Goal: Task Accomplishment & Management: Use online tool/utility

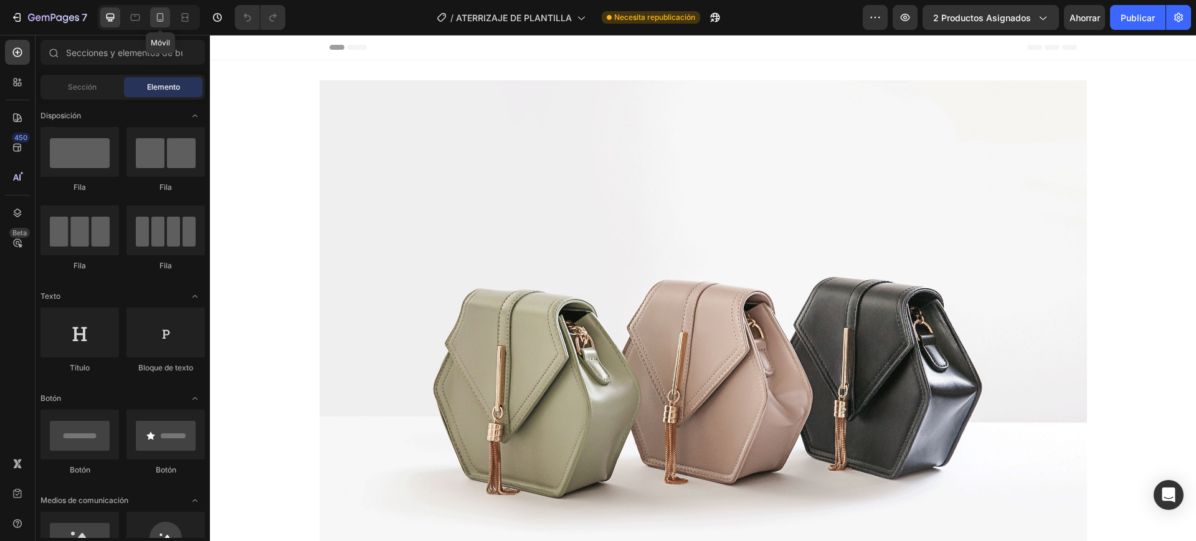
click at [163, 19] on icon at bounding box center [160, 17] width 7 height 9
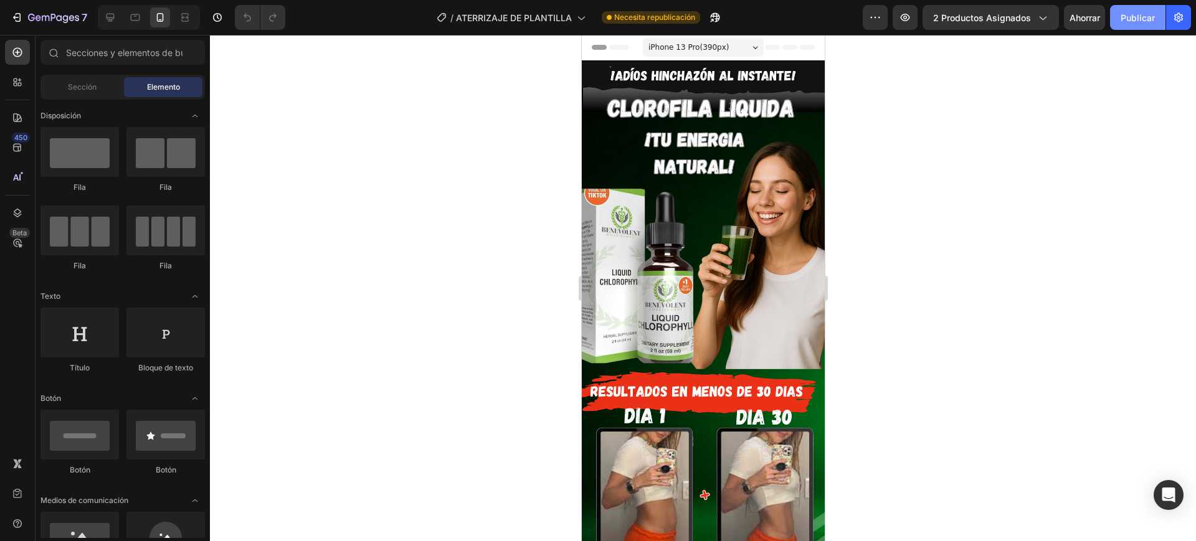
click at [1125, 16] on font "Publicar" at bounding box center [1138, 17] width 34 height 11
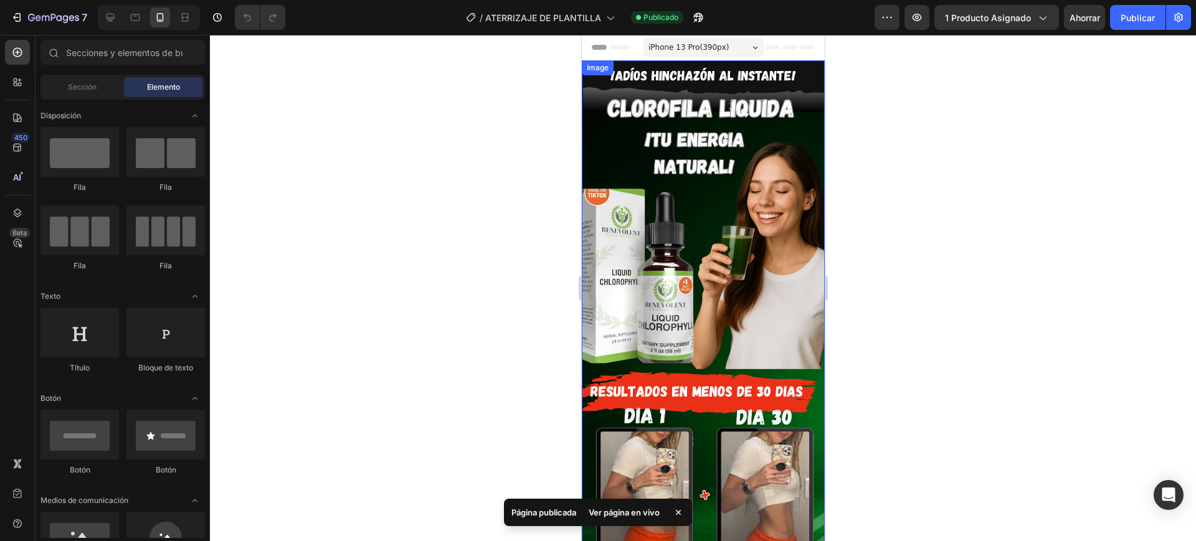
click at [748, 287] on img at bounding box center [702, 322] width 243 height 525
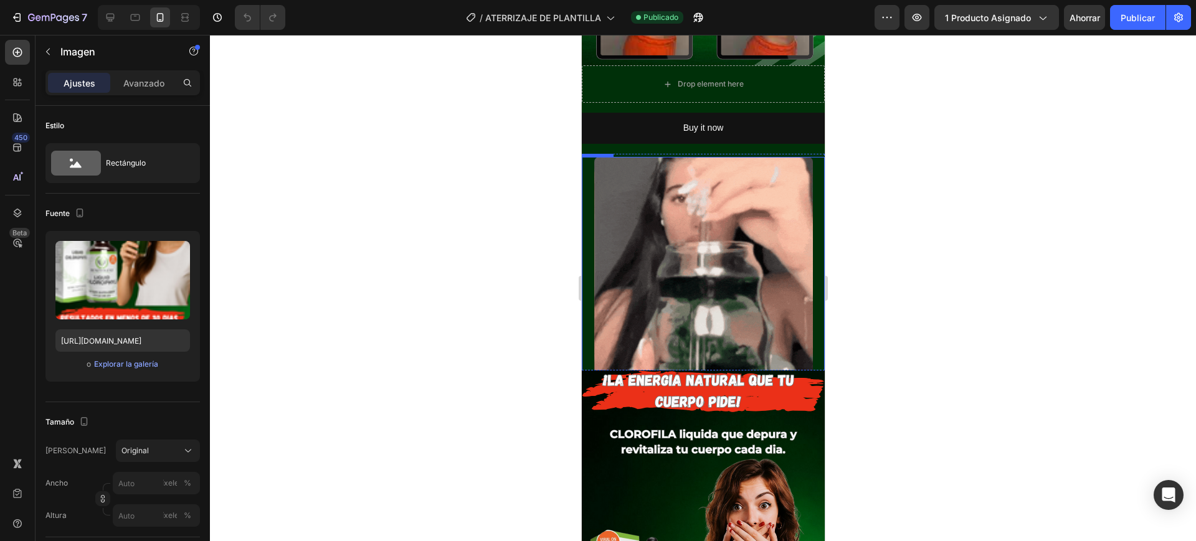
scroll to position [467, 0]
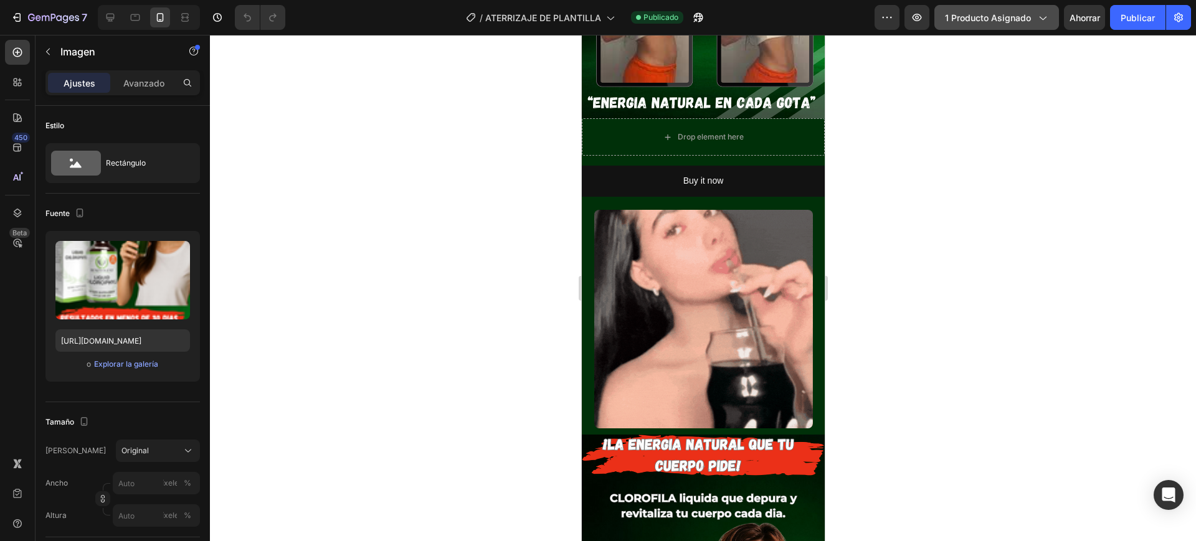
click at [953, 15] on font "1 producto asignado" at bounding box center [988, 17] width 86 height 11
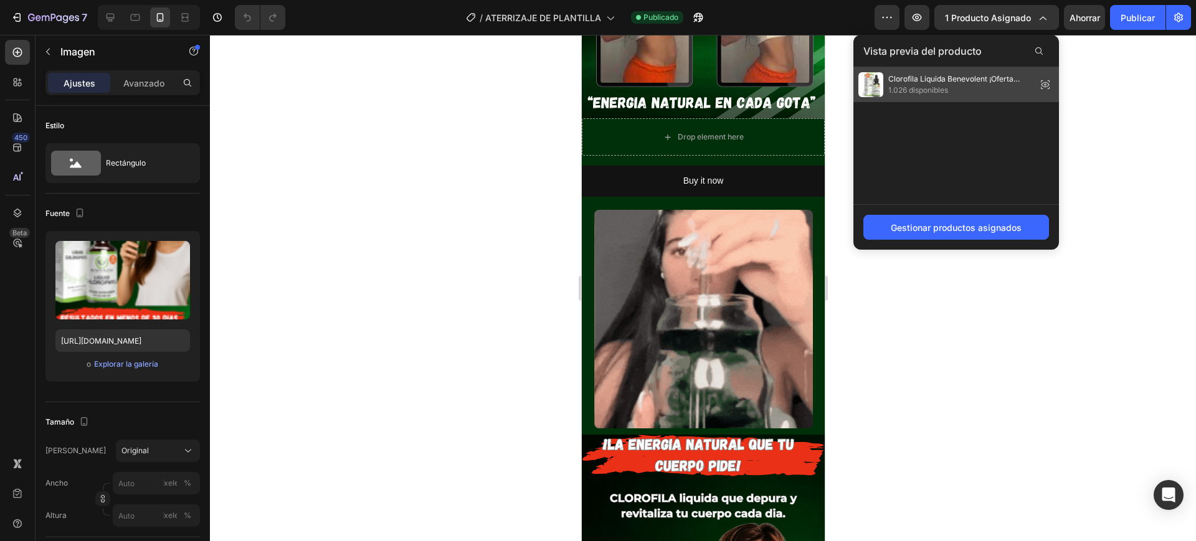
click at [908, 82] on font "Clorofila Liquida Benevolent ¡Oferta Imperdible solo por [DATE]!" at bounding box center [953, 84] width 131 height 21
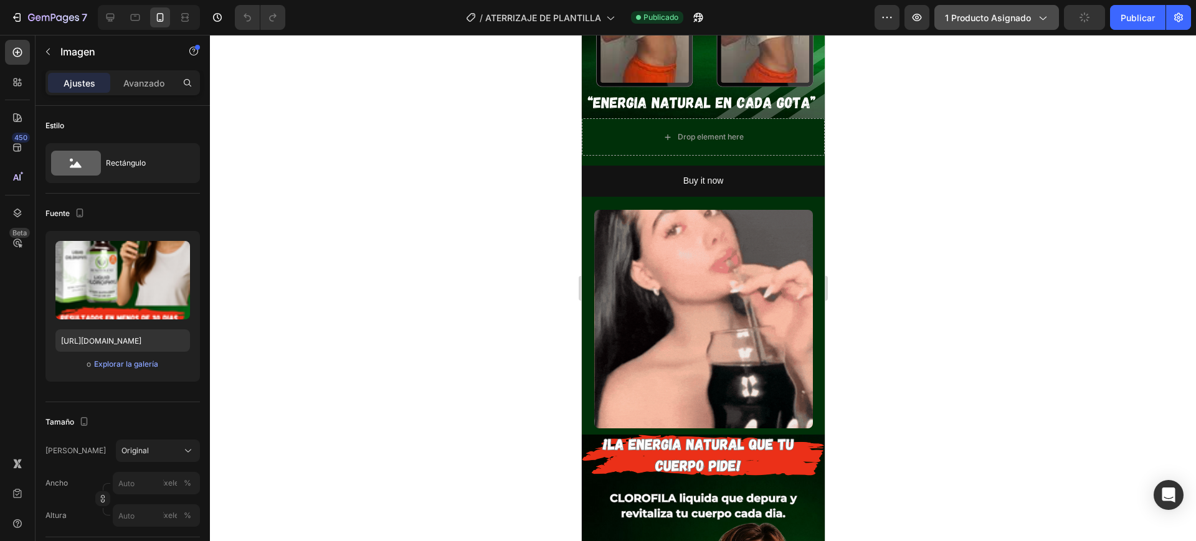
click at [986, 19] on font "1 producto asignado" at bounding box center [988, 17] width 86 height 11
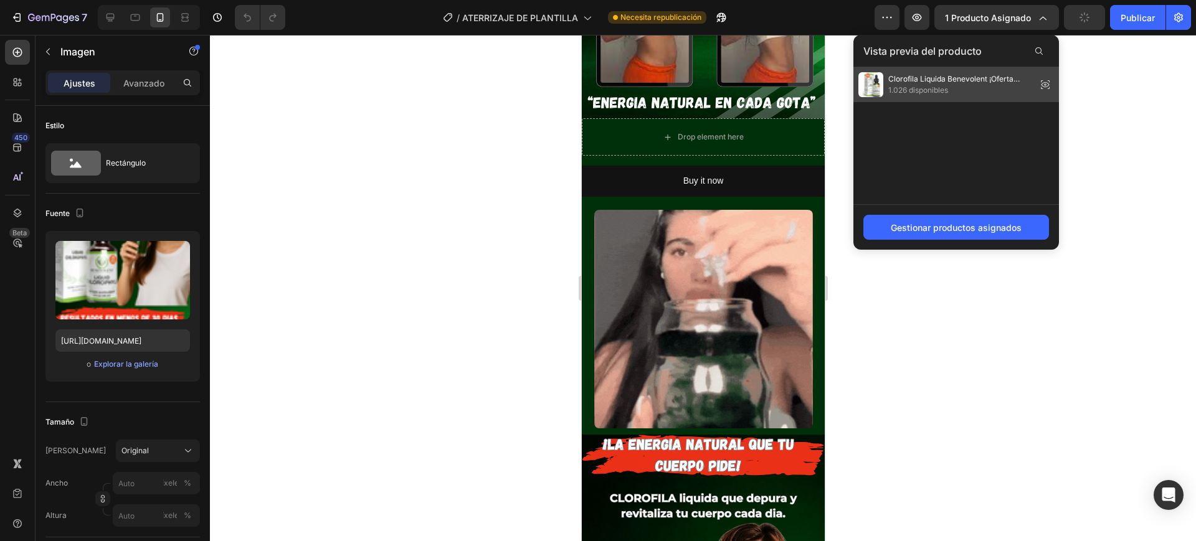
click at [1049, 80] on icon at bounding box center [1045, 84] width 17 height 17
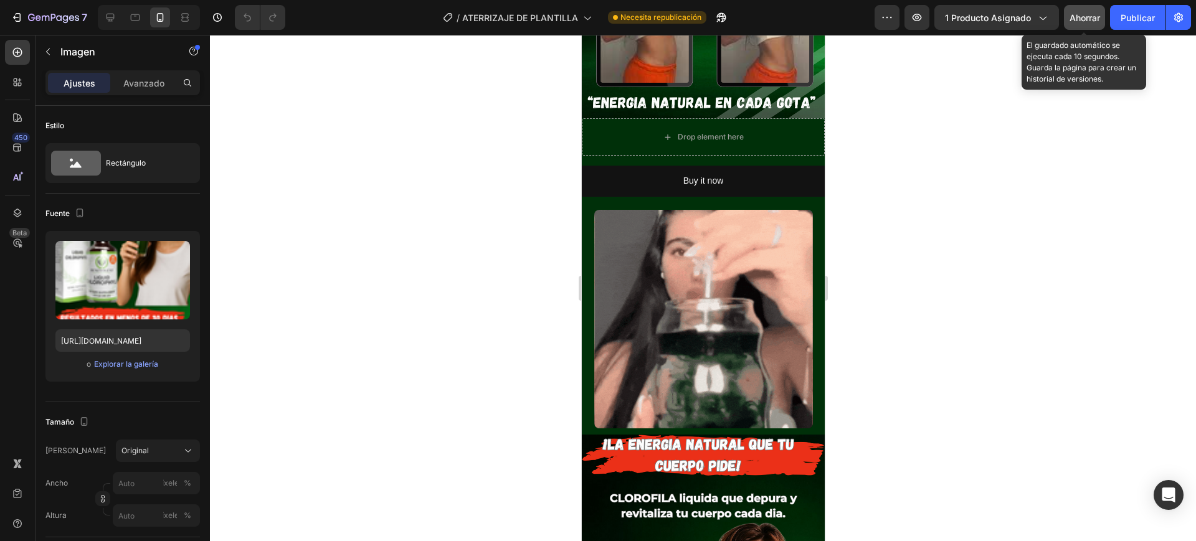
click at [1072, 14] on font "Ahorrar" at bounding box center [1085, 17] width 31 height 11
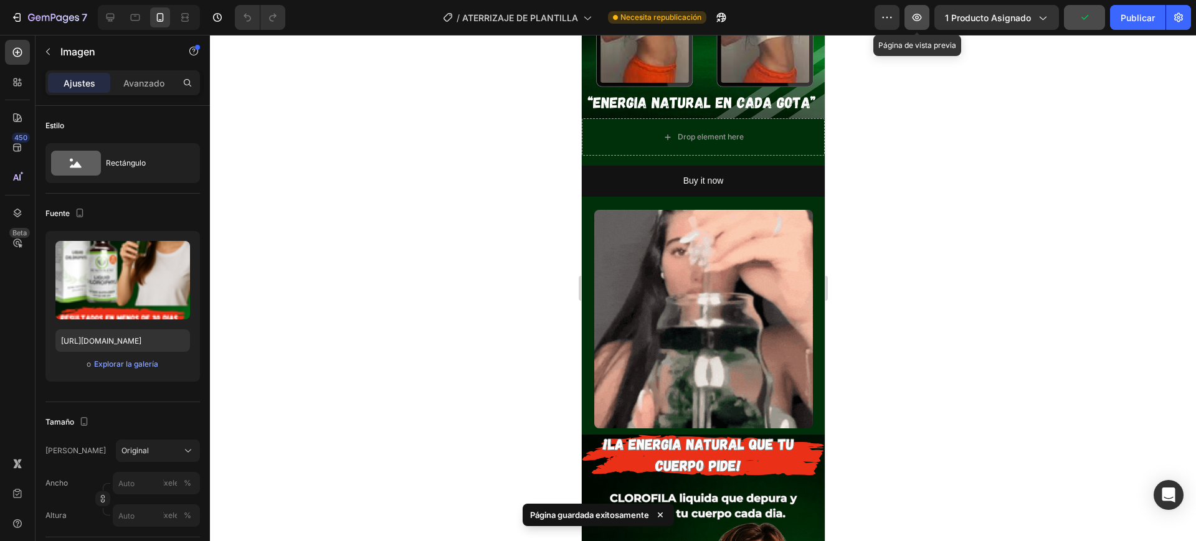
click at [919, 14] on icon "button" at bounding box center [917, 17] width 9 height 7
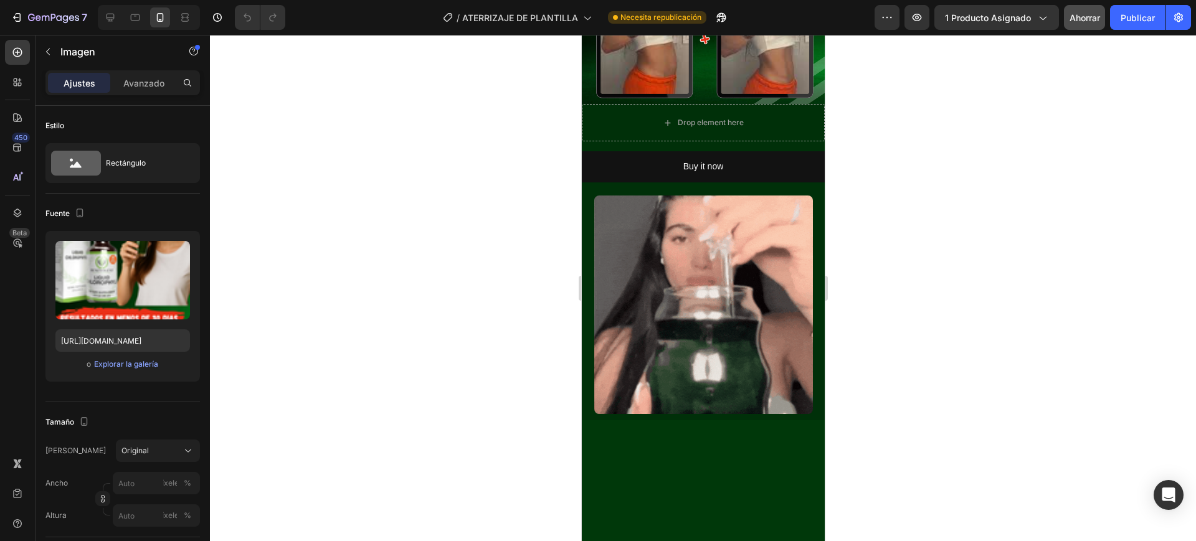
scroll to position [234, 0]
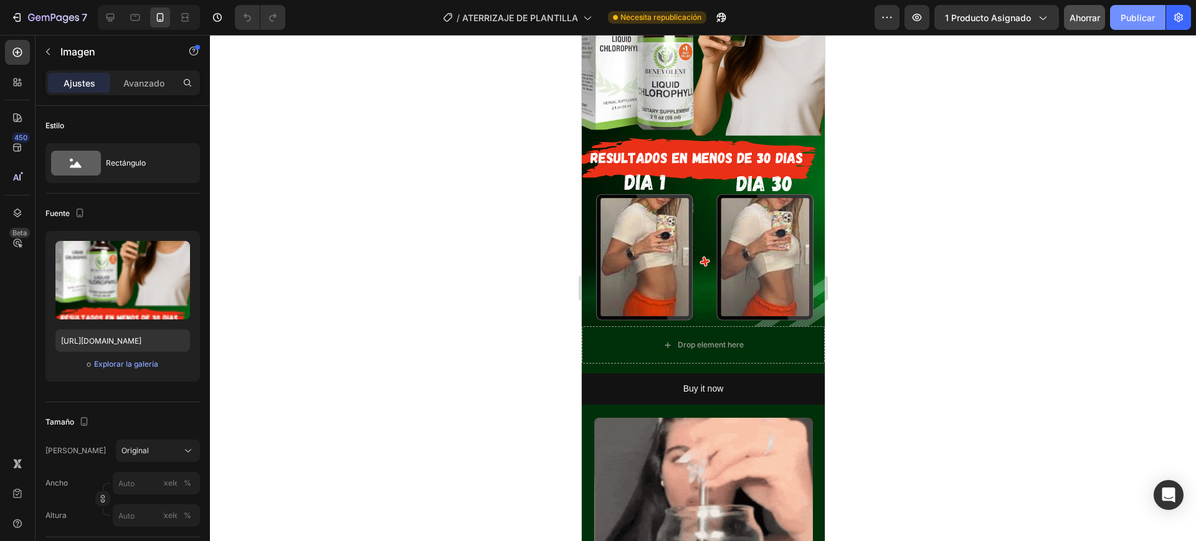
click at [1125, 18] on font "Publicar" at bounding box center [1138, 17] width 34 height 11
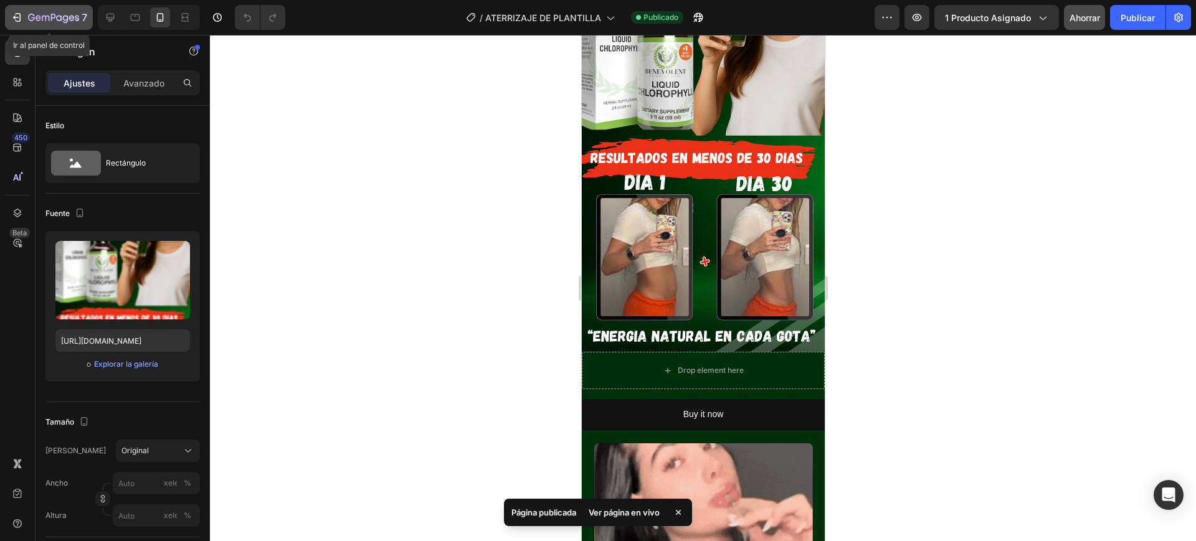
click at [17, 19] on icon "button" at bounding box center [17, 17] width 12 height 12
